Goal: Task Accomplishment & Management: Manage account settings

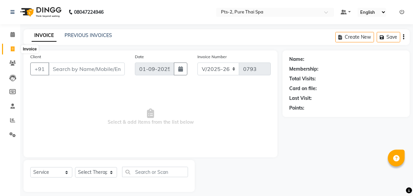
select select "5391"
select select "service"
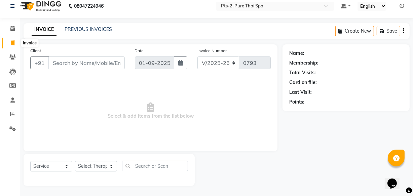
click at [9, 44] on span at bounding box center [13, 43] width 12 height 8
select select "service"
type input "0793"
select select "5391"
click at [80, 28] on link "PREVIOUS INVOICES" at bounding box center [88, 29] width 47 height 6
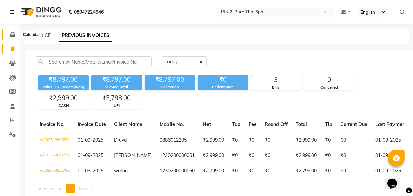
click at [8, 32] on span at bounding box center [13, 35] width 12 height 8
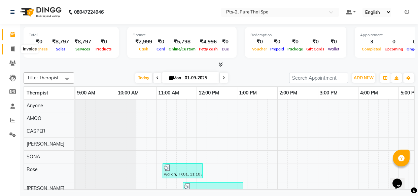
click at [11, 45] on span at bounding box center [13, 49] width 12 height 8
select select "service"
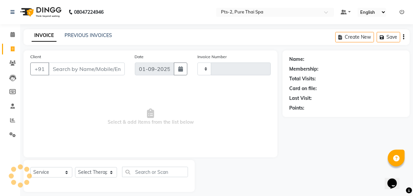
type input "0793"
select select "5391"
click at [60, 70] on input "Client" at bounding box center [86, 69] width 76 height 13
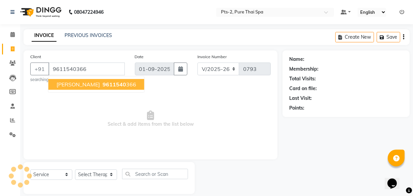
type input "9611540366"
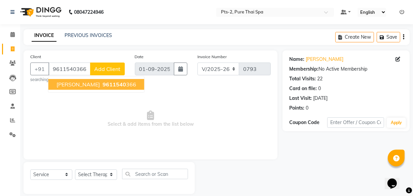
click at [92, 89] on button "[PERSON_NAME] 9611540 366" at bounding box center [96, 84] width 96 height 11
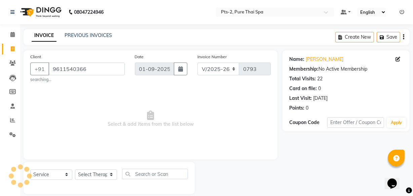
scroll to position [8, 0]
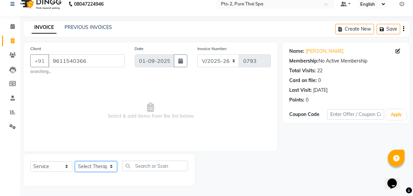
click at [90, 167] on select "Select Therapist AMOO Anyone [PERSON_NAME] [PERSON_NAME] [PERSON_NAME] [PERSON_…" at bounding box center [96, 166] width 42 height 10
select select "89730"
click at [75, 161] on select "Select Therapist AMOO Anyone [PERSON_NAME] [PERSON_NAME] [PERSON_NAME] [PERSON_…" at bounding box center [96, 166] width 42 height 10
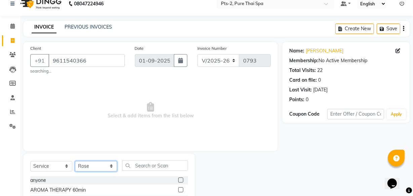
scroll to position [76, 0]
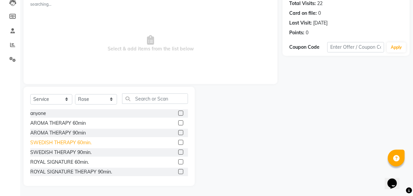
click at [71, 142] on div "SWEDISH THERAPY 60min." at bounding box center [60, 142] width 61 height 7
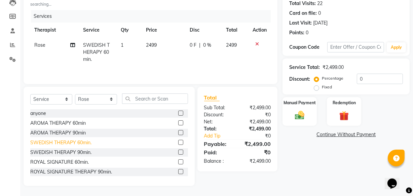
click at [42, 143] on div "SWEDISH THERAPY 60min." at bounding box center [60, 142] width 61 height 7
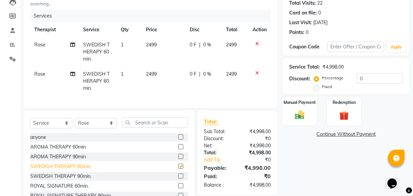
checkbox input "false"
click at [257, 72] on icon at bounding box center [257, 73] width 4 height 5
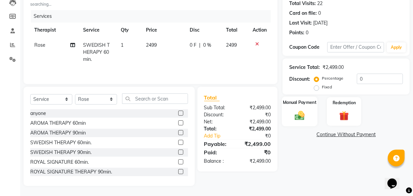
click at [296, 110] on img at bounding box center [300, 115] width 16 height 11
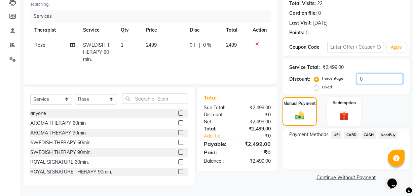
click at [362, 78] on input "0" at bounding box center [380, 79] width 46 height 10
click at [322, 87] on label "Fixed" at bounding box center [327, 87] width 10 height 6
click at [317, 87] on input "Fixed" at bounding box center [318, 87] width 5 height 5
radio input "true"
click at [367, 81] on input "number" at bounding box center [380, 79] width 46 height 10
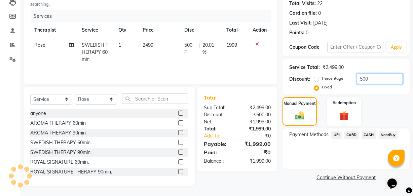
type input "500"
click at [368, 134] on span "CASH" at bounding box center [369, 135] width 14 height 8
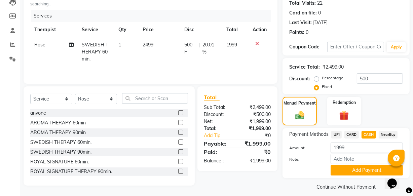
click at [339, 133] on span "UPI" at bounding box center [336, 135] width 10 height 8
click at [258, 41] on icon at bounding box center [257, 43] width 4 height 5
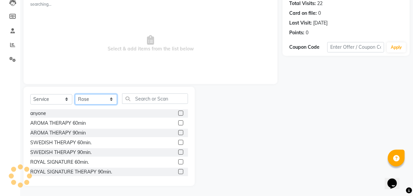
click at [81, 99] on select "Select Therapist AMOO Anyone [PERSON_NAME] [PERSON_NAME] [PERSON_NAME] [PERSON_…" at bounding box center [96, 99] width 42 height 10
select select "89731"
click at [75, 94] on select "Select Therapist AMOO Anyone [PERSON_NAME] [PERSON_NAME] [PERSON_NAME] [PERSON_…" at bounding box center [96, 99] width 42 height 10
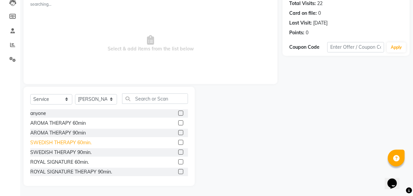
click at [73, 140] on div "SWEDISH THERAPY 60min." at bounding box center [60, 142] width 61 height 7
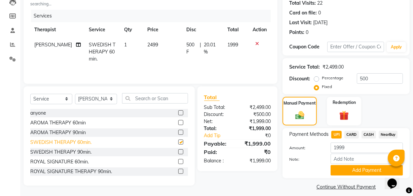
checkbox input "false"
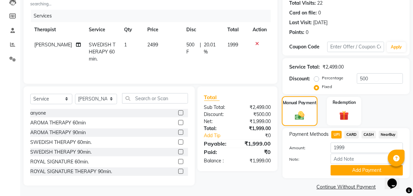
click at [296, 118] on img at bounding box center [299, 115] width 15 height 11
click at [332, 134] on span "UPI" at bounding box center [336, 135] width 10 height 8
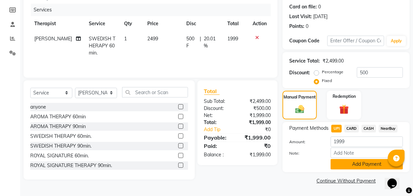
click at [342, 162] on button "Add Payment" at bounding box center [367, 164] width 72 height 10
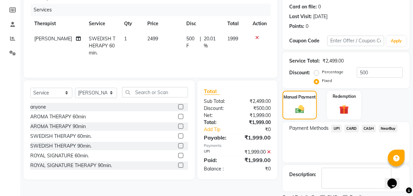
scroll to position [110, 0]
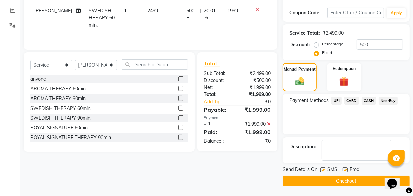
click at [344, 170] on label at bounding box center [345, 170] width 5 height 5
click at [344, 170] on input "checkbox" at bounding box center [345, 170] width 4 height 4
checkbox input "false"
click at [322, 168] on label at bounding box center [322, 170] width 5 height 5
click at [322, 168] on input "checkbox" at bounding box center [322, 170] width 4 height 4
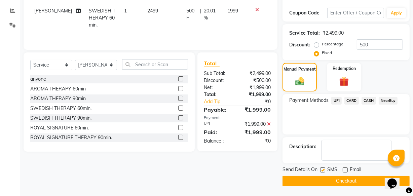
checkbox input "false"
click at [311, 179] on button "Checkout" at bounding box center [346, 181] width 127 height 10
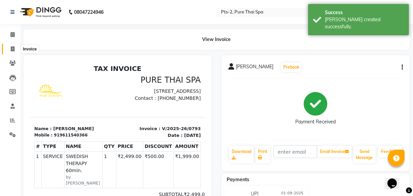
click at [12, 47] on icon at bounding box center [13, 48] width 4 height 5
select select "service"
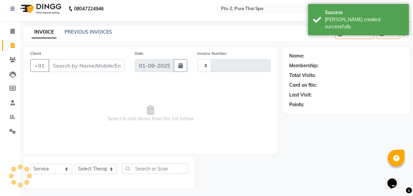
type input "0794"
select select "5391"
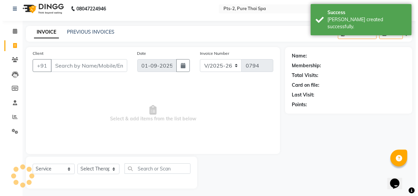
scroll to position [6, 0]
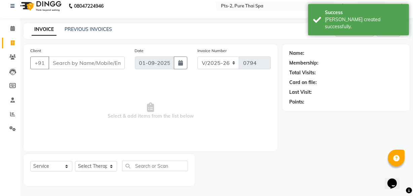
click at [93, 63] on input "Client" at bounding box center [86, 63] width 76 height 13
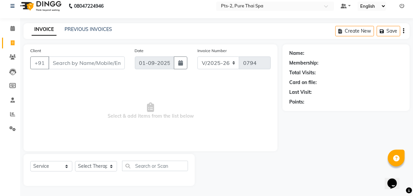
click at [67, 62] on input "Client" at bounding box center [86, 63] width 76 height 13
type input "9845913876"
click at [98, 61] on span "Add Client" at bounding box center [107, 63] width 27 height 7
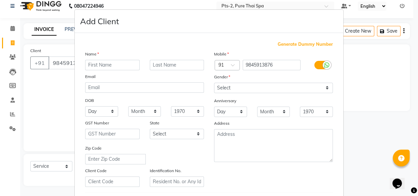
click at [94, 64] on input "text" at bounding box center [112, 65] width 54 height 10
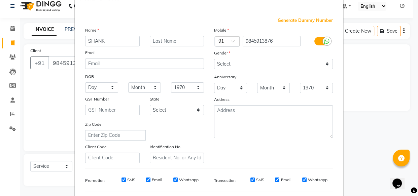
scroll to position [61, 0]
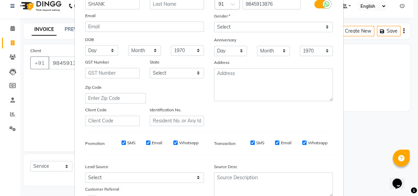
type input "SHANK"
click at [275, 143] on input "Email" at bounding box center [277, 143] width 4 height 4
checkbox input "false"
click at [303, 143] on input "Whatsapp" at bounding box center [304, 143] width 4 height 4
checkbox input "false"
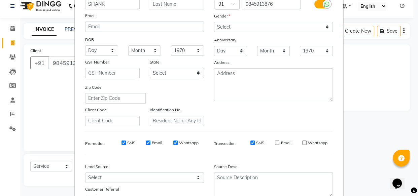
click at [250, 142] on input "SMS" at bounding box center [252, 143] width 4 height 4
checkbox input "false"
click at [173, 145] on input "Whatsapp" at bounding box center [175, 143] width 4 height 4
checkbox input "false"
click at [146, 143] on input "Email" at bounding box center [148, 143] width 4 height 4
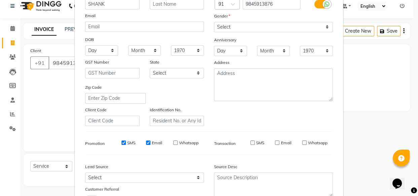
checkbox input "false"
click at [121, 143] on input "SMS" at bounding box center [123, 143] width 4 height 4
checkbox input "false"
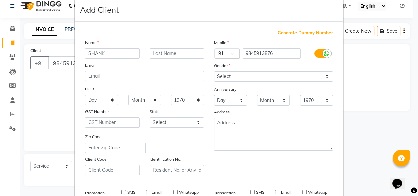
scroll to position [0, 0]
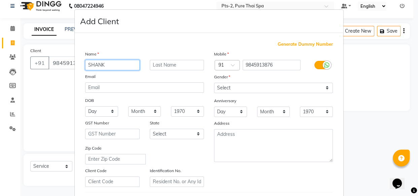
click at [108, 64] on input "SHANK" at bounding box center [112, 65] width 54 height 10
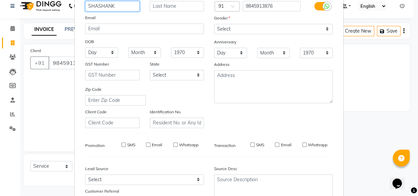
scroll to position [116, 0]
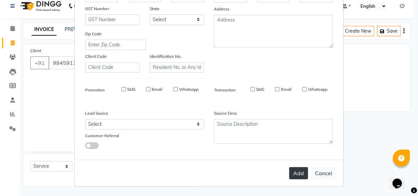
type input "SHASHANK"
click at [297, 173] on button "Add" at bounding box center [298, 173] width 19 height 12
click at [299, 173] on button "Add" at bounding box center [298, 173] width 19 height 12
drag, startPoint x: 299, startPoint y: 173, endPoint x: 302, endPoint y: 178, distance: 6.0
click at [302, 178] on button "Add" at bounding box center [298, 173] width 19 height 12
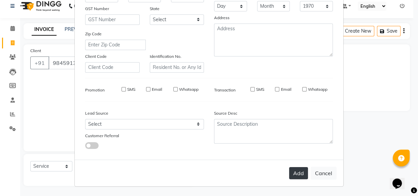
click at [299, 175] on button "Add" at bounding box center [298, 173] width 19 height 12
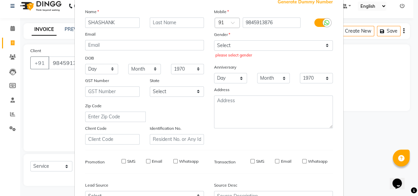
scroll to position [25, 0]
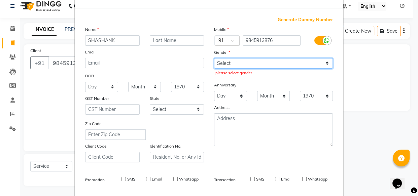
click at [291, 64] on select "Select [DEMOGRAPHIC_DATA] [DEMOGRAPHIC_DATA] Other Prefer Not To Say" at bounding box center [273, 63] width 119 height 10
select select "[DEMOGRAPHIC_DATA]"
click at [214, 58] on select "Select [DEMOGRAPHIC_DATA] [DEMOGRAPHIC_DATA] Other Prefer Not To Say" at bounding box center [273, 63] width 119 height 10
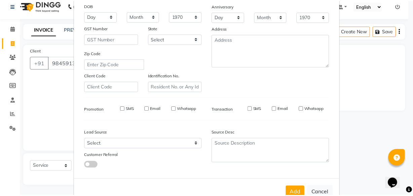
scroll to position [116, 0]
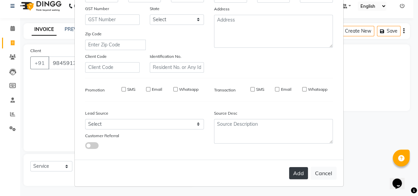
click at [290, 176] on button "Add" at bounding box center [298, 173] width 19 height 12
select select
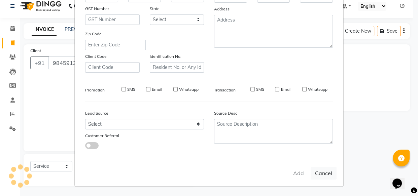
select select
checkbox input "false"
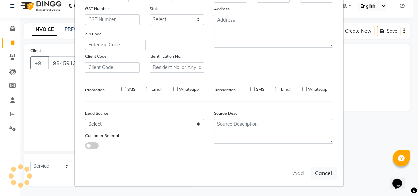
checkbox input "false"
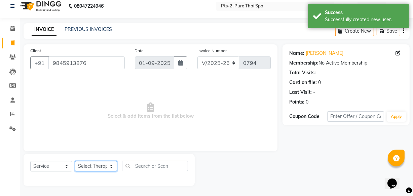
drag, startPoint x: 90, startPoint y: 164, endPoint x: 87, endPoint y: 166, distance: 3.5
click at [88, 165] on select "Select Therapist AMOO Anyone [PERSON_NAME] [PERSON_NAME] [PERSON_NAME] [PERSON_…" at bounding box center [96, 166] width 42 height 10
select select "89730"
click at [75, 161] on select "Select Therapist AMOO Anyone [PERSON_NAME] [PERSON_NAME] [PERSON_NAME] [PERSON_…" at bounding box center [96, 166] width 42 height 10
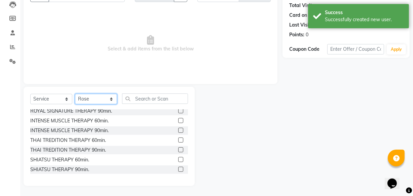
scroll to position [0, 0]
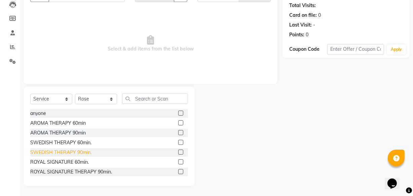
click at [85, 151] on div "SWEDISH THERAPY 90min." at bounding box center [60, 152] width 61 height 7
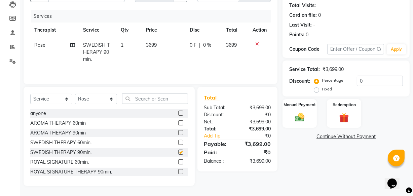
checkbox input "false"
click at [305, 110] on div "Manual Payment" at bounding box center [300, 114] width 36 height 30
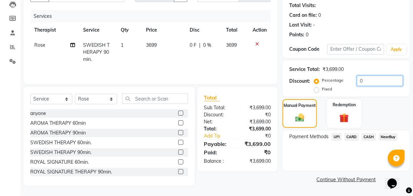
click at [364, 79] on input "0" at bounding box center [380, 81] width 46 height 10
click at [322, 88] on label "Fixed" at bounding box center [327, 89] width 10 height 6
click at [316, 88] on input "Fixed" at bounding box center [318, 89] width 5 height 5
radio input "true"
click at [370, 80] on input "number" at bounding box center [380, 81] width 46 height 10
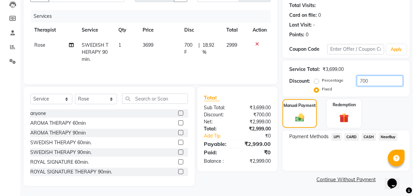
type input "700"
click at [368, 136] on span "CASH" at bounding box center [369, 137] width 14 height 8
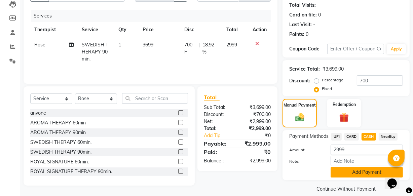
click at [356, 172] on button "Add Payment" at bounding box center [367, 172] width 72 height 10
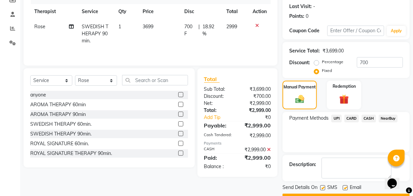
scroll to position [110, 0]
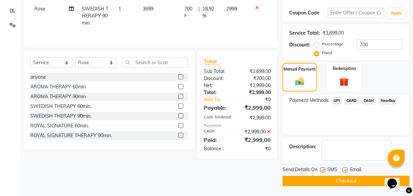
click at [346, 170] on label at bounding box center [345, 170] width 5 height 5
click at [346, 170] on input "checkbox" at bounding box center [345, 170] width 4 height 4
checkbox input "false"
click at [323, 168] on label at bounding box center [322, 170] width 5 height 5
click at [323, 168] on input "checkbox" at bounding box center [322, 170] width 4 height 4
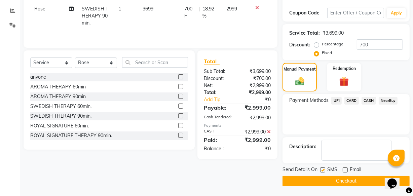
checkbox input "false"
click at [329, 182] on button "Checkout" at bounding box center [346, 181] width 127 height 10
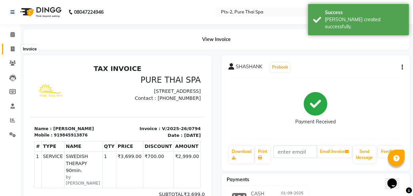
click at [11, 47] on icon at bounding box center [13, 48] width 4 height 5
select select "service"
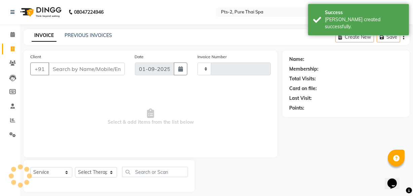
scroll to position [6, 0]
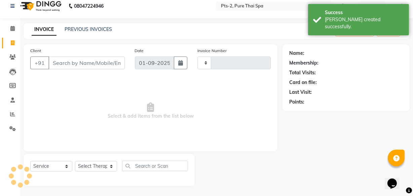
type input "0795"
select select "5391"
click at [12, 28] on icon at bounding box center [12, 28] width 4 height 5
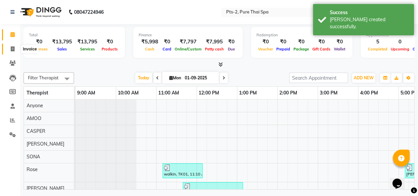
click at [10, 46] on span at bounding box center [13, 49] width 12 height 8
select select "5391"
select select "service"
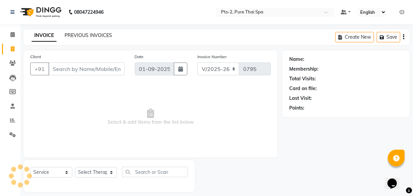
click at [84, 34] on link "PREVIOUS INVOICES" at bounding box center [88, 35] width 47 height 6
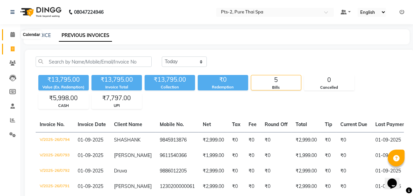
click at [13, 35] on icon at bounding box center [12, 34] width 4 height 5
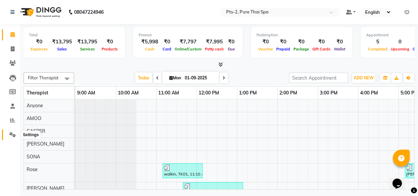
click at [15, 135] on icon at bounding box center [12, 134] width 6 height 5
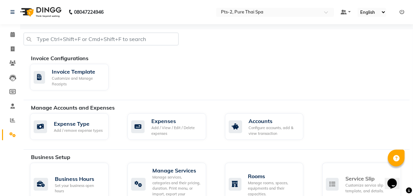
click at [364, 163] on div "Service Slip Customize service slip template, and details." at bounding box center [361, 184] width 79 height 43
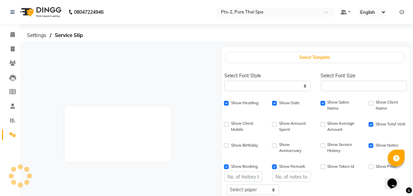
select select "'Source Serif Pro', serif"
type input "1"
checkbox input "true"
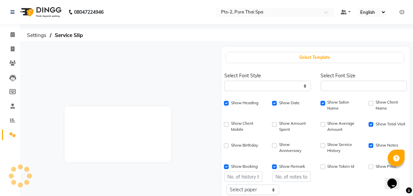
checkbox input "true"
checkbox input "false"
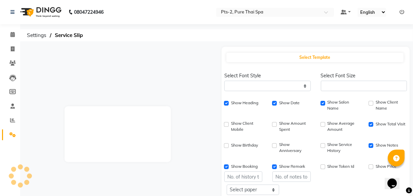
type input "1"
select select
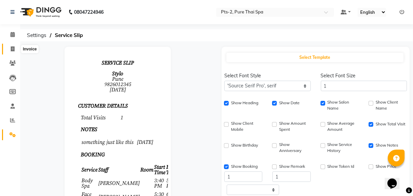
click at [12, 45] on span at bounding box center [13, 49] width 12 height 8
select select "5391"
select select "service"
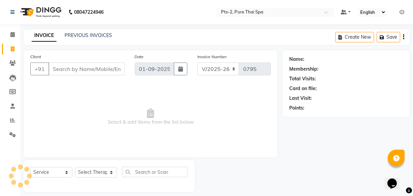
scroll to position [6, 0]
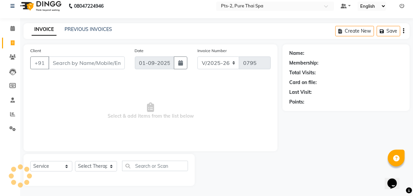
click at [79, 60] on input "Client" at bounding box center [86, 63] width 76 height 13
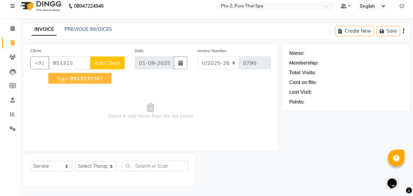
click at [91, 78] on ngb-highlight "951313 1467" at bounding box center [86, 78] width 35 height 7
type input "9513131467"
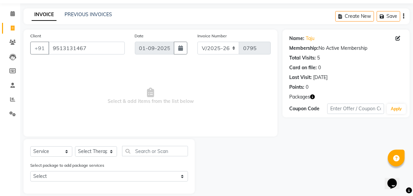
scroll to position [29, 0]
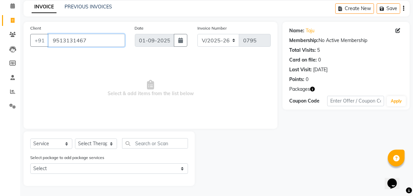
drag, startPoint x: 74, startPoint y: 40, endPoint x: 52, endPoint y: 45, distance: 21.8
click at [52, 45] on input "9513131467" at bounding box center [86, 40] width 76 height 13
click at [13, 36] on icon at bounding box center [12, 34] width 6 height 5
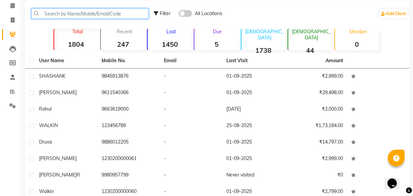
click at [81, 13] on input "text" at bounding box center [89, 13] width 117 height 10
paste input "9513131467"
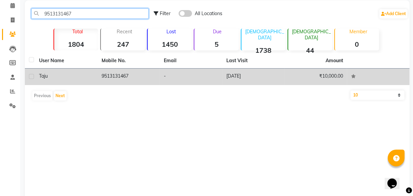
type input "9513131467"
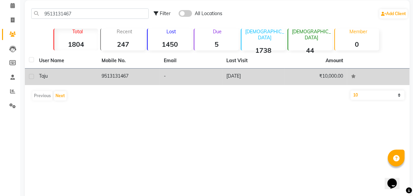
click at [252, 76] on td "[DATE]" at bounding box center [253, 77] width 63 height 16
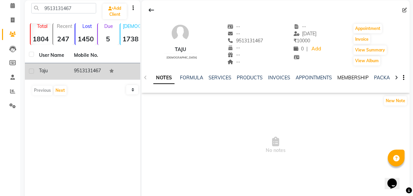
click at [359, 77] on link "MEMBERSHIP" at bounding box center [352, 78] width 31 height 6
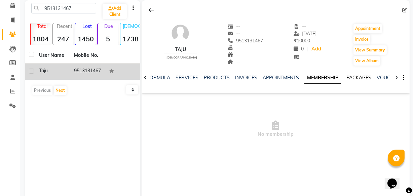
click at [366, 78] on link "PACKAGES" at bounding box center [358, 78] width 25 height 6
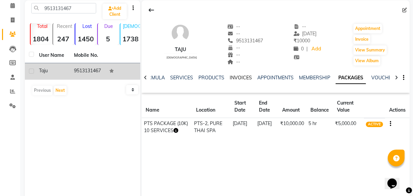
click at [239, 77] on link "INVOICES" at bounding box center [241, 78] width 22 height 6
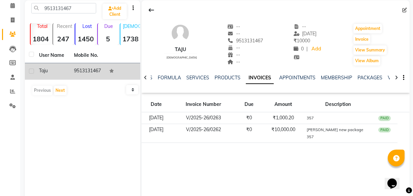
click at [103, 117] on div "9513131467 Add Client Total 1804 Recent 247 Lost 1450 Due 5 [DEMOGRAPHIC_DATA] …" at bounding box center [82, 101] width 115 height 202
click at [153, 7] on icon at bounding box center [151, 9] width 5 height 5
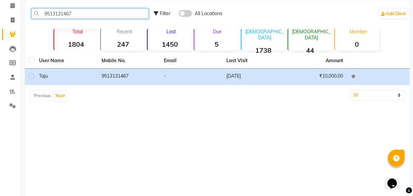
drag, startPoint x: 87, startPoint y: 14, endPoint x: 45, endPoint y: 15, distance: 41.7
click at [45, 15] on input "9513131467" at bounding box center [89, 13] width 117 height 10
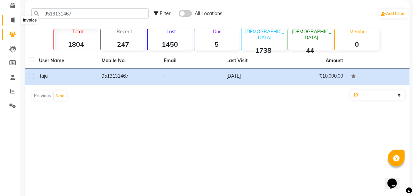
click at [16, 17] on span at bounding box center [13, 20] width 12 height 8
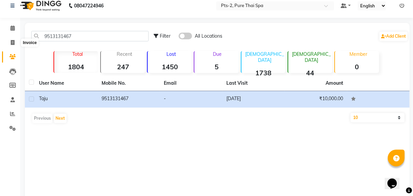
select select "5391"
select select "service"
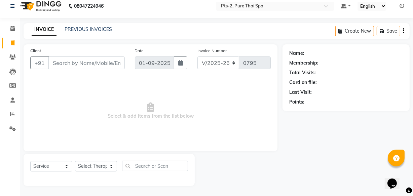
click at [80, 64] on input "Client" at bounding box center [86, 63] width 76 height 13
type input "9513131467"
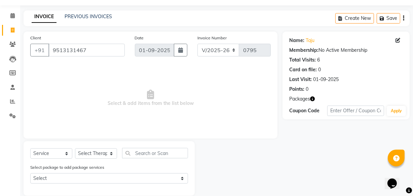
scroll to position [29, 0]
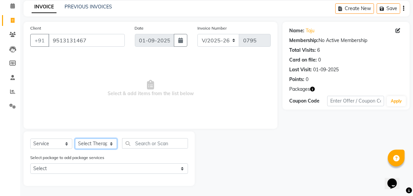
click at [92, 142] on select "Select Therapist AMOO Anyone [PERSON_NAME] [PERSON_NAME] [PERSON_NAME] [PERSON_…" at bounding box center [96, 144] width 42 height 10
select select "35985"
click at [75, 139] on select "Select Therapist AMOO Anyone [PERSON_NAME] [PERSON_NAME] [PERSON_NAME] [PERSON_…" at bounding box center [96, 144] width 42 height 10
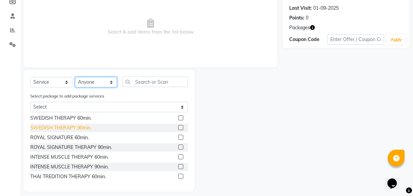
scroll to position [0, 0]
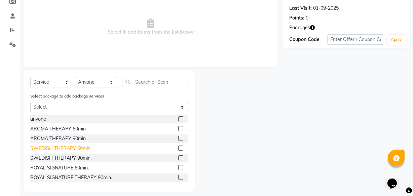
click at [72, 146] on div "SWEDISH THERAPY 60min." at bounding box center [60, 148] width 61 height 7
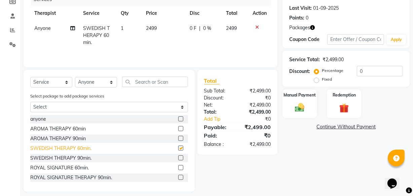
checkbox input "false"
click at [348, 107] on img at bounding box center [344, 108] width 16 height 12
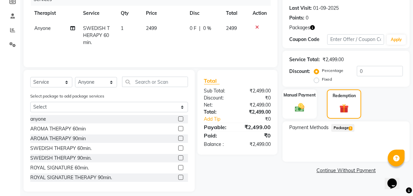
click at [344, 124] on span "Package 1" at bounding box center [342, 128] width 23 height 8
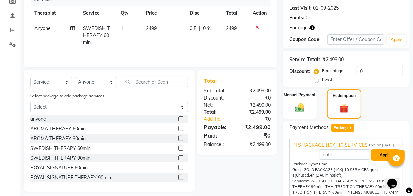
click at [385, 159] on button "Apply" at bounding box center [385, 154] width 28 height 11
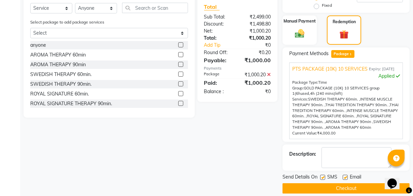
scroll to position [172, 0]
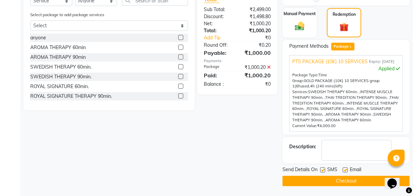
click at [346, 168] on label at bounding box center [345, 170] width 5 height 5
click at [346, 168] on input "checkbox" at bounding box center [345, 170] width 4 height 4
checkbox input "false"
click at [325, 168] on label at bounding box center [322, 170] width 5 height 5
click at [325, 168] on input "checkbox" at bounding box center [322, 170] width 4 height 4
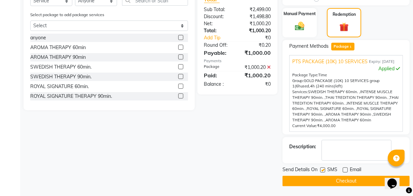
checkbox input "false"
click at [332, 145] on textarea at bounding box center [357, 150] width 70 height 21
type textarea "357"
click at [337, 177] on button "Checkout" at bounding box center [346, 181] width 127 height 10
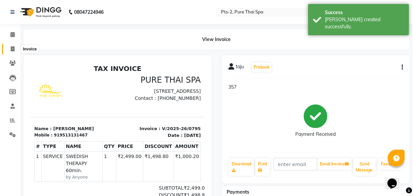
click at [11, 48] on icon at bounding box center [13, 48] width 4 height 5
select select "service"
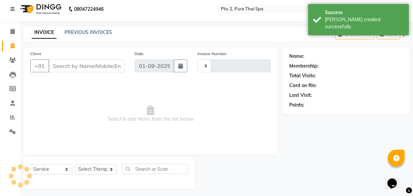
type input "0796"
select select "5391"
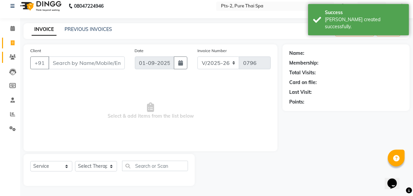
click at [10, 52] on link "Clients" at bounding box center [10, 57] width 16 height 11
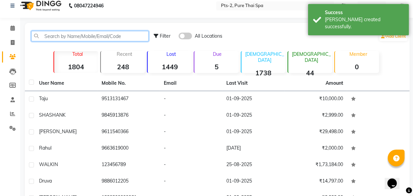
click at [71, 37] on input "text" at bounding box center [89, 36] width 117 height 10
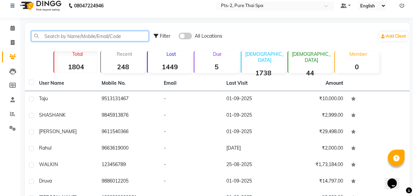
paste input "9513131467"
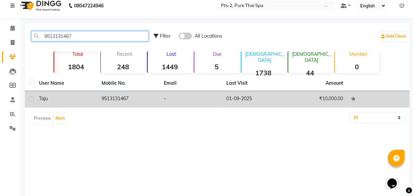
type input "9513131467"
click at [248, 98] on td "01-09-2025" at bounding box center [253, 99] width 63 height 16
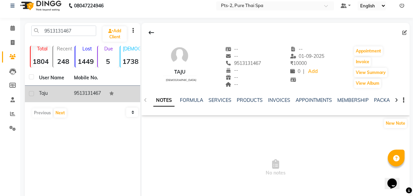
click at [269, 97] on div "INVOICES" at bounding box center [279, 100] width 22 height 7
click at [273, 99] on link "INVOICES" at bounding box center [279, 100] width 22 height 6
